Goal: Task Accomplishment & Management: Manage account settings

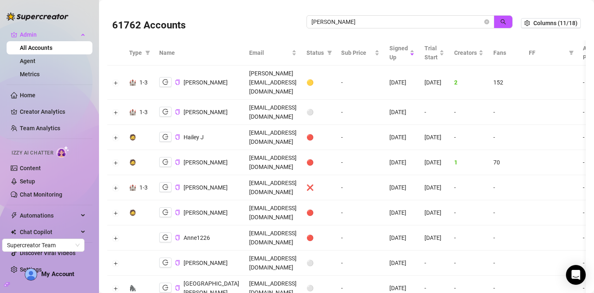
scroll to position [1139, 0]
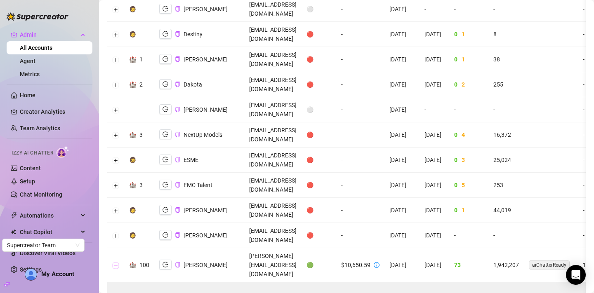
click at [118, 262] on button "Collapse row" at bounding box center [116, 265] width 7 height 7
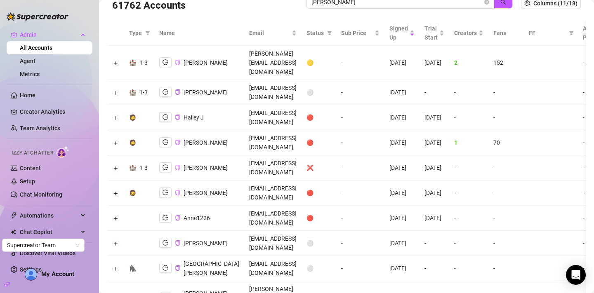
scroll to position [0, 0]
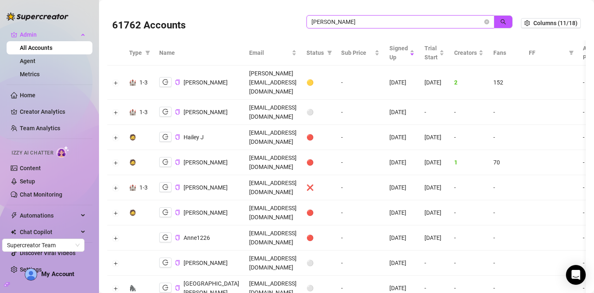
click at [340, 22] on input "Jackson" at bounding box center [396, 21] width 171 height 9
paste input "jMubWqCr3lU2AnJpevqmEKwNuno1"
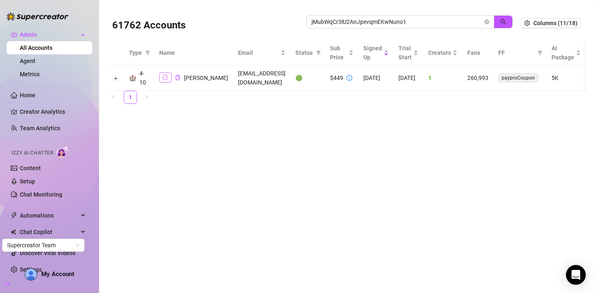
click at [165, 79] on icon "logout" at bounding box center [165, 78] width 6 height 6
click at [115, 78] on button "Expand row" at bounding box center [116, 78] width 7 height 7
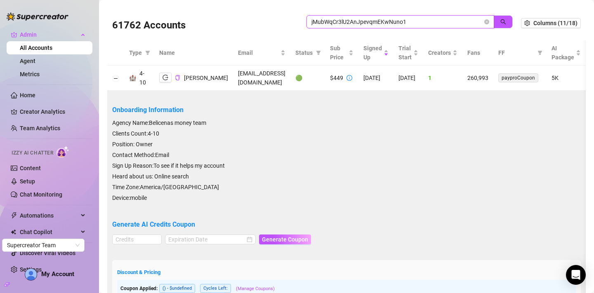
drag, startPoint x: 435, startPoint y: 20, endPoint x: 303, endPoint y: 16, distance: 132.0
click at [303, 16] on div "61762 Accounts jMubWqCr3lU2AnJpevqmEKwNuno1" at bounding box center [316, 23] width 409 height 28
paste input "3Q8U12j9OEhoUhKqmJBz4ntnrRI2"
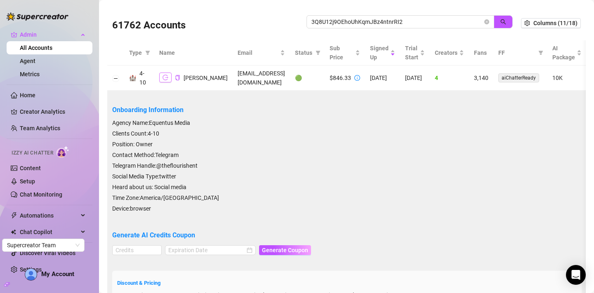
click at [164, 75] on icon "logout" at bounding box center [165, 78] width 6 height 6
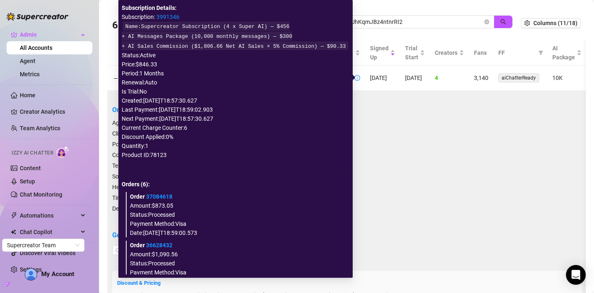
click at [360, 78] on icon "info-circle" at bounding box center [357, 78] width 6 height 6
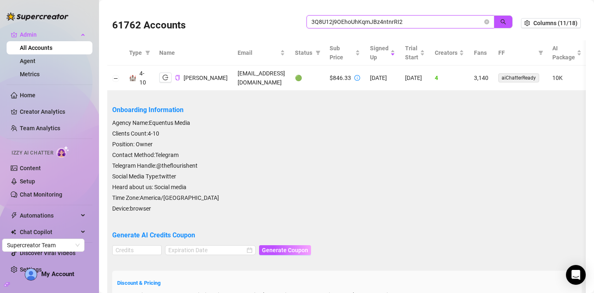
click at [361, 24] on input "3Q8U12j9OEhoUhKqmJBz4ntnrRI2" at bounding box center [396, 21] width 171 height 9
paste input "5xln76Z5LyWtaZ4jDImc4ilRtfn"
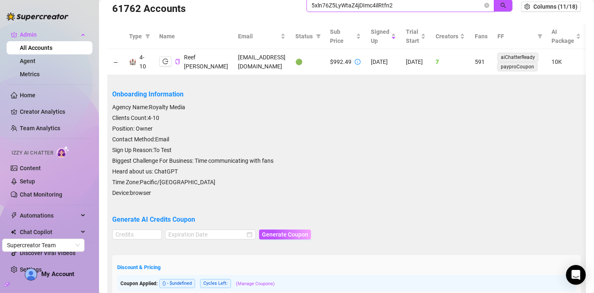
scroll to position [15, 0]
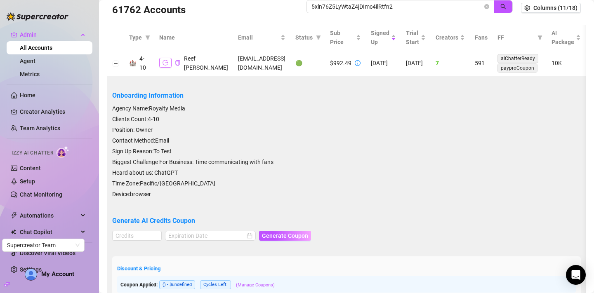
click at [162, 61] on icon "logout" at bounding box center [165, 63] width 6 height 6
click at [388, 5] on input "5xln76Z5LyWtaZ4jDImc4ilRtfn2" at bounding box center [396, 6] width 171 height 9
paste input "7QFZLyYNrgen5U1Xg3cADLdNbcC"
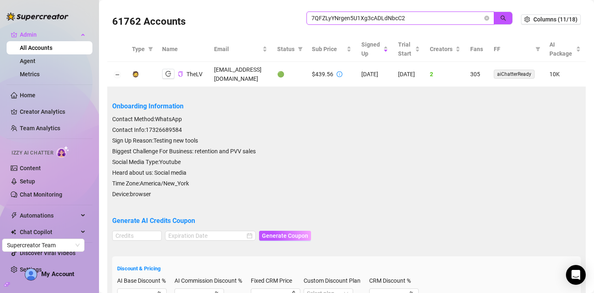
scroll to position [0, 0]
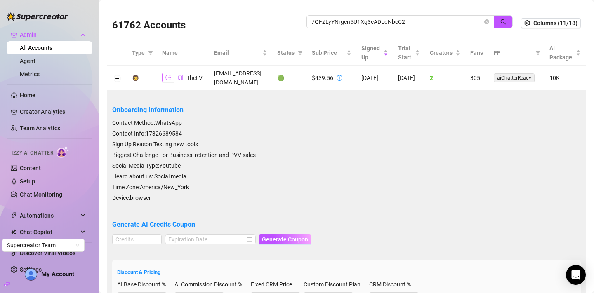
click at [170, 75] on icon "logout" at bounding box center [168, 78] width 6 height 6
click at [337, 27] on span "7QFZLyYNrgen5U1Xg3cADLdNbcC2" at bounding box center [400, 21] width 188 height 13
click at [336, 23] on input "7QFZLyYNrgen5U1Xg3cADLdNbcC2" at bounding box center [396, 21] width 171 height 9
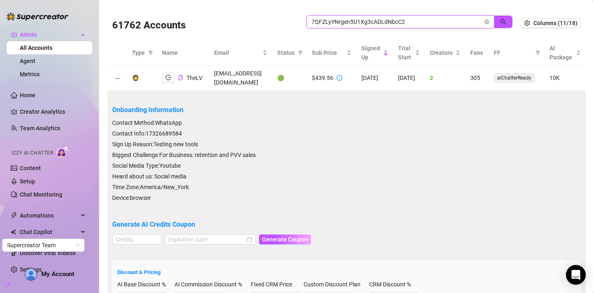
paste input "[PERSON_NAME][EMAIL_ADDRESS][DOMAIN_NAME]"
type input "[PERSON_NAME][EMAIL_ADDRESS][DOMAIN_NAME]"
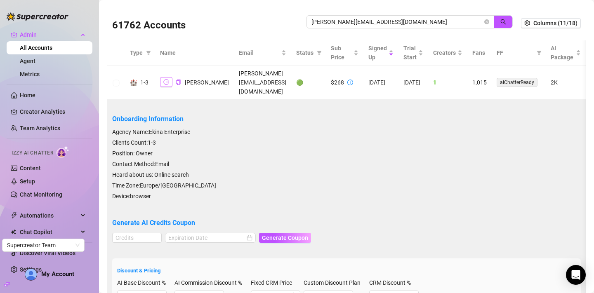
click at [167, 79] on icon "logout" at bounding box center [166, 82] width 6 height 6
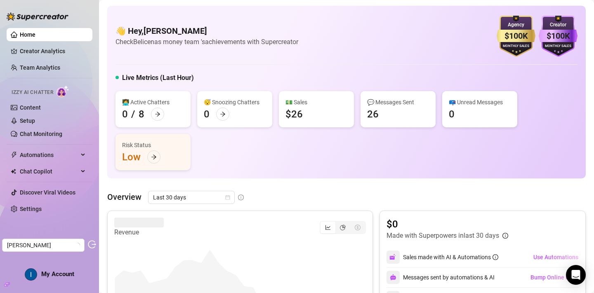
click at [52, 201] on ul "Home Creator Analytics Team Analytics Izzy AI Chatter Content Setup Chat Monito…" at bounding box center [50, 122] width 86 height 194
click at [42, 210] on link "Settings" at bounding box center [31, 209] width 22 height 7
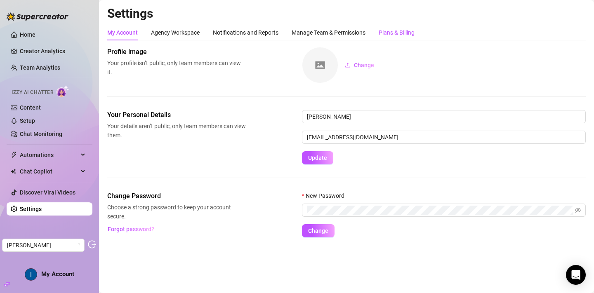
click at [389, 33] on div "Plans & Billing" at bounding box center [397, 32] width 36 height 9
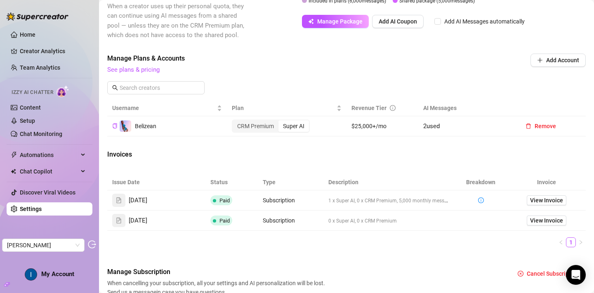
scroll to position [223, 0]
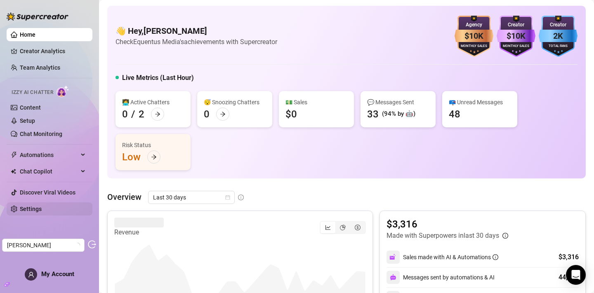
click at [41, 209] on link "Settings" at bounding box center [31, 209] width 22 height 7
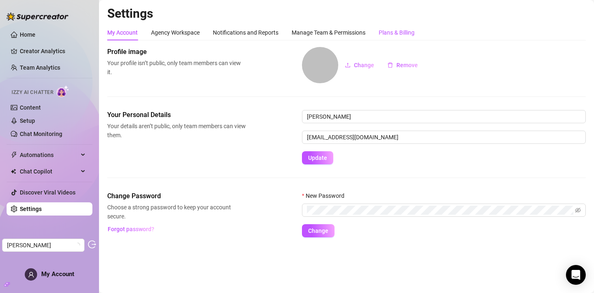
click at [406, 30] on div "Plans & Billing" at bounding box center [397, 32] width 36 height 9
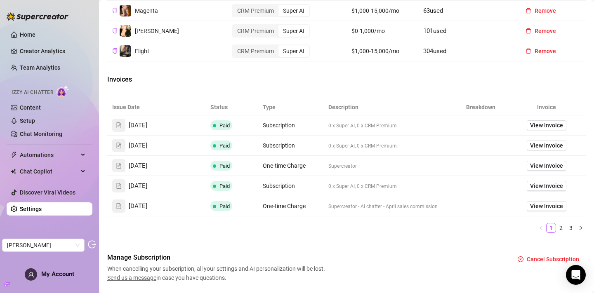
scroll to position [360, 0]
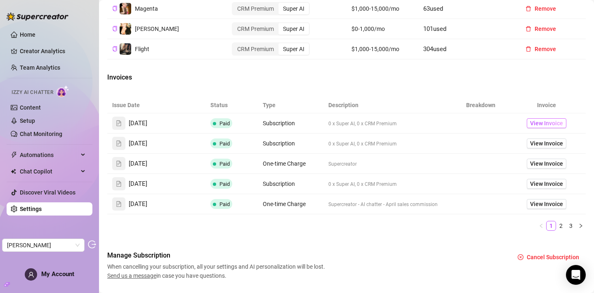
click at [543, 128] on span "View Invoice" at bounding box center [546, 123] width 33 height 9
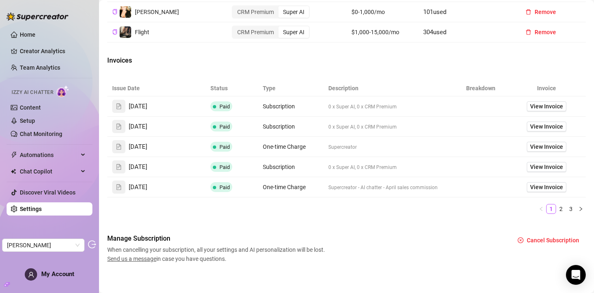
scroll to position [392, 0]
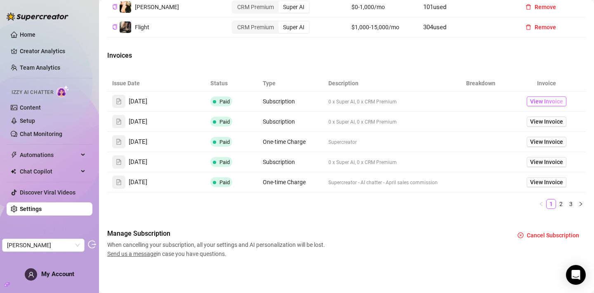
click at [546, 98] on span "View Invoice" at bounding box center [546, 101] width 33 height 9
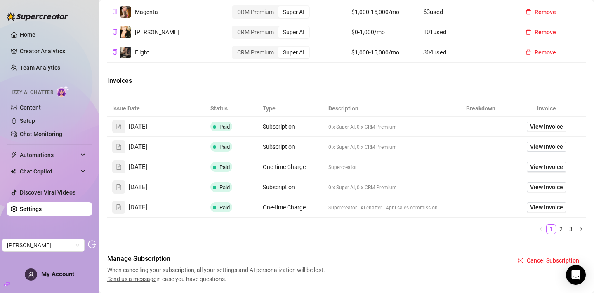
scroll to position [359, 0]
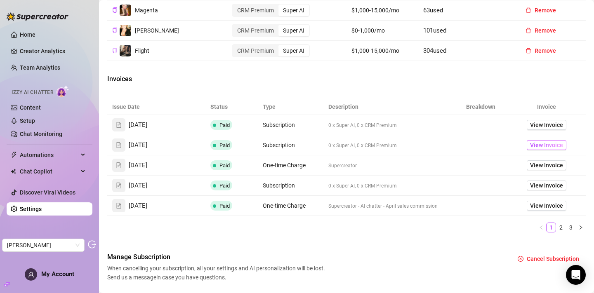
click at [535, 150] on span "View Invoice" at bounding box center [546, 145] width 33 height 9
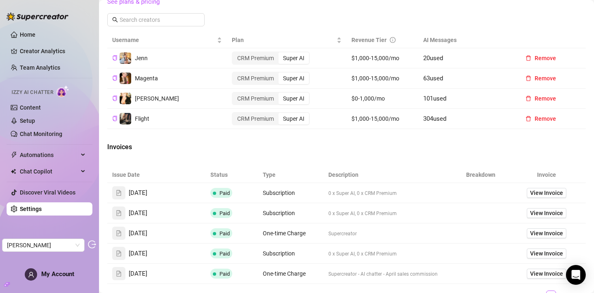
scroll to position [287, 0]
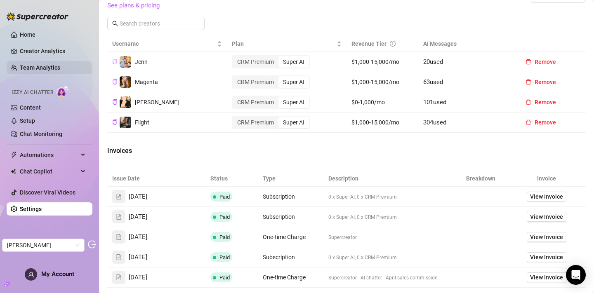
click at [54, 68] on link "Team Analytics" at bounding box center [40, 67] width 40 height 7
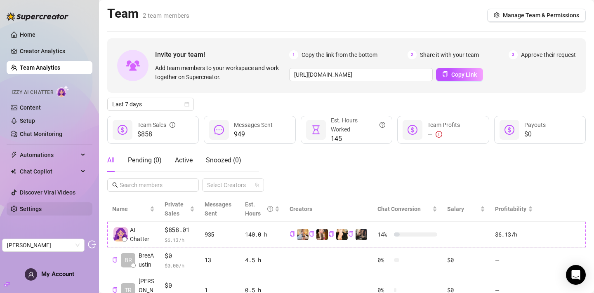
click at [35, 211] on link "Settings" at bounding box center [31, 209] width 22 height 7
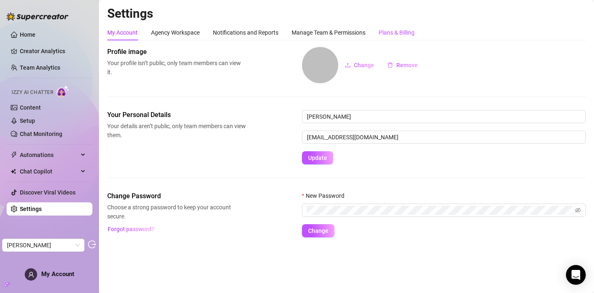
click at [391, 32] on div "Plans & Billing" at bounding box center [397, 32] width 36 height 9
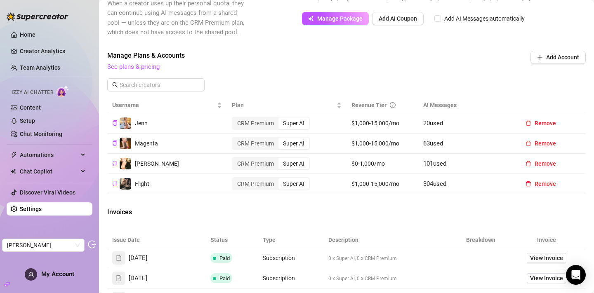
scroll to position [226, 0]
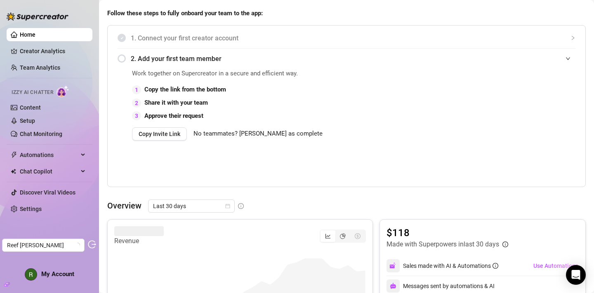
scroll to position [187, 0]
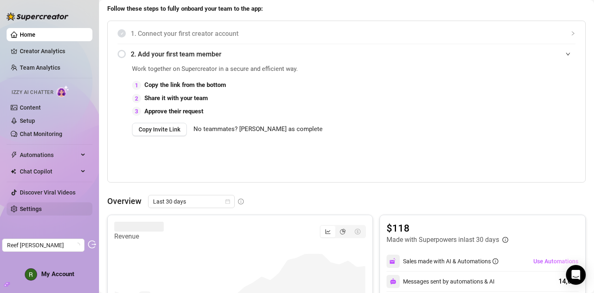
click at [39, 207] on link "Settings" at bounding box center [31, 209] width 22 height 7
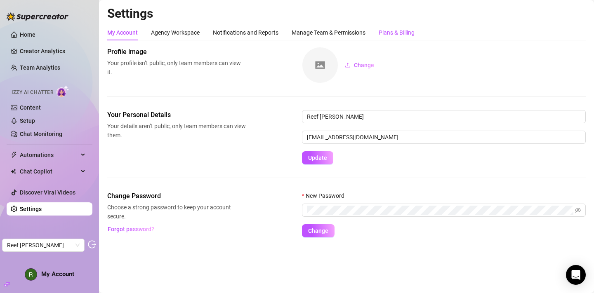
click at [396, 32] on div "Plans & Billing" at bounding box center [397, 32] width 36 height 9
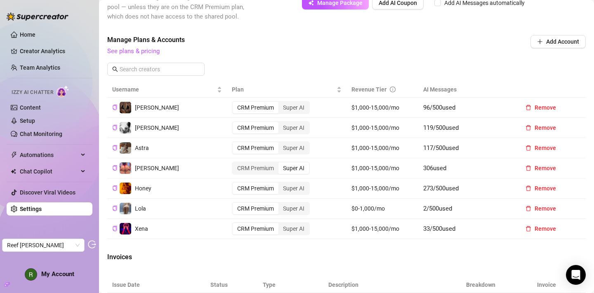
scroll to position [242, 0]
click at [46, 65] on link "Team Analytics" at bounding box center [40, 67] width 40 height 7
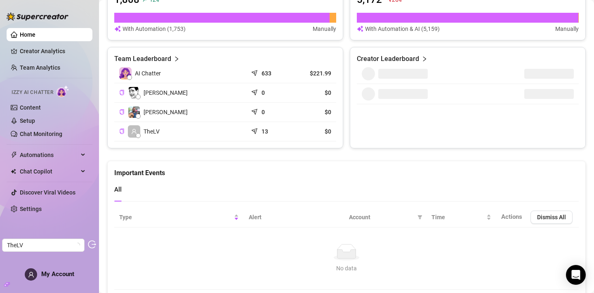
scroll to position [375, 0]
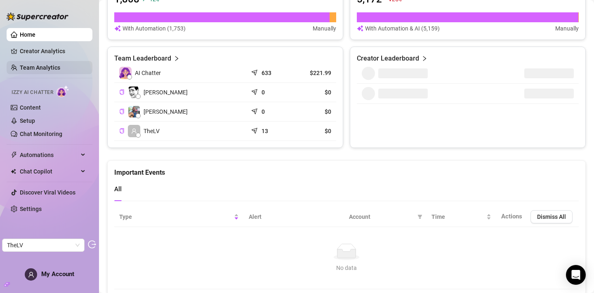
click at [60, 70] on link "Team Analytics" at bounding box center [40, 67] width 40 height 7
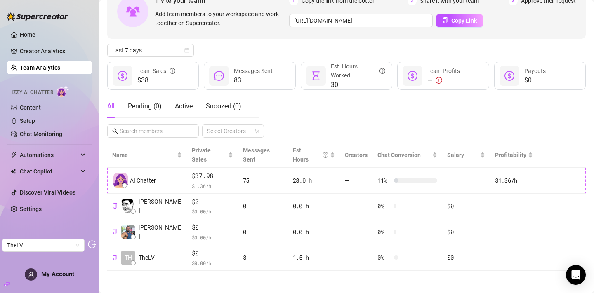
scroll to position [47, 0]
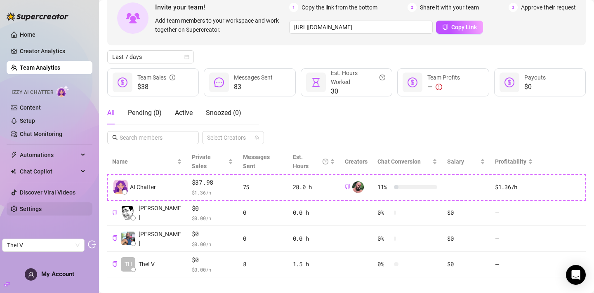
click at [42, 211] on link "Settings" at bounding box center [31, 209] width 22 height 7
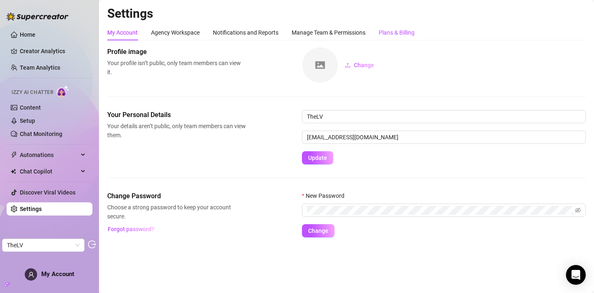
click at [384, 31] on div "Plans & Billing" at bounding box center [397, 32] width 36 height 9
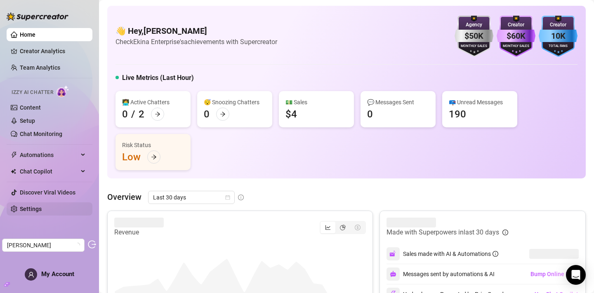
click at [42, 211] on link "Settings" at bounding box center [31, 209] width 22 height 7
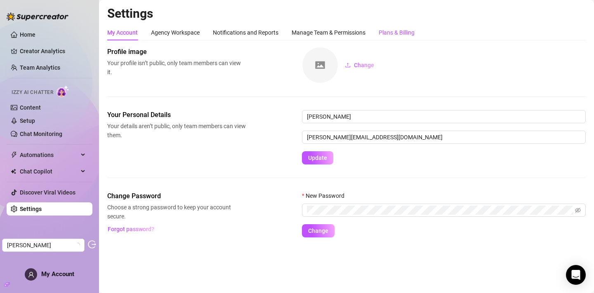
click at [391, 35] on div "Plans & Billing" at bounding box center [397, 32] width 36 height 9
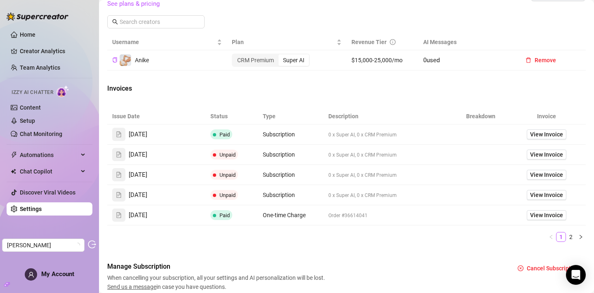
scroll to position [290, 0]
click at [542, 138] on span "View Invoice" at bounding box center [546, 133] width 33 height 9
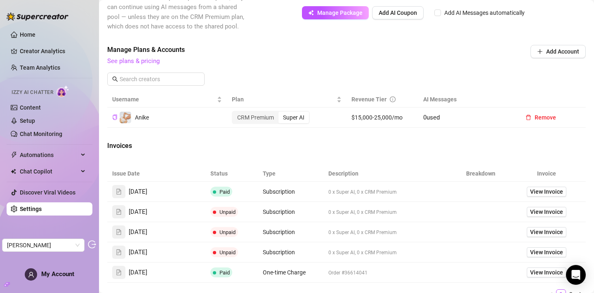
scroll to position [232, 0]
click at [58, 71] on link "Team Analytics" at bounding box center [40, 67] width 40 height 7
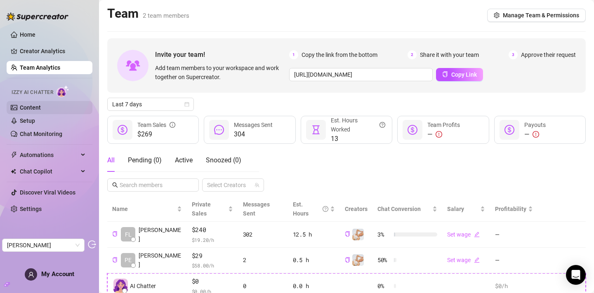
click at [39, 111] on link "Content" at bounding box center [30, 107] width 21 height 7
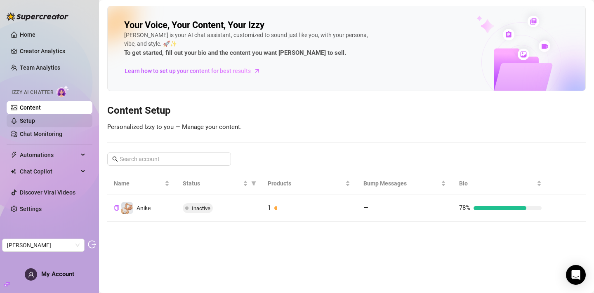
click at [35, 118] on link "Setup" at bounding box center [27, 121] width 15 height 7
